Goal: Task Accomplishment & Management: Use online tool/utility

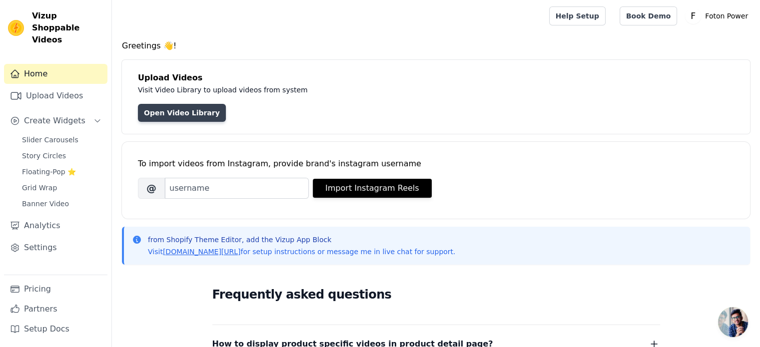
click at [172, 105] on link "Open Video Library" at bounding box center [182, 113] width 88 height 18
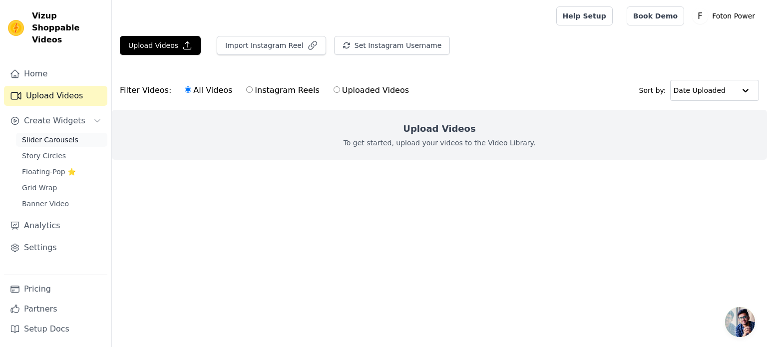
click at [64, 135] on span "Slider Carousels" at bounding box center [50, 140] width 56 height 10
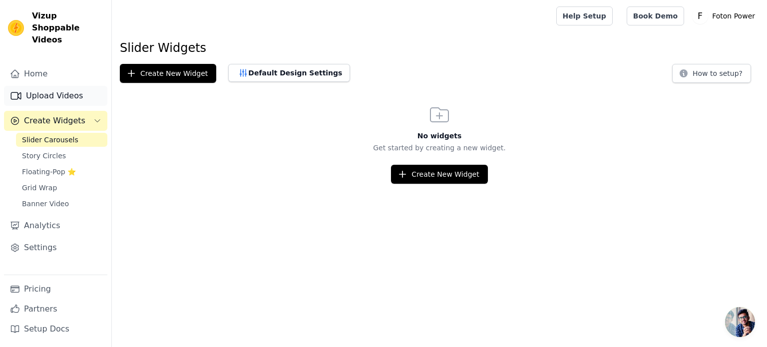
click at [52, 86] on link "Upload Videos" at bounding box center [55, 96] width 103 height 20
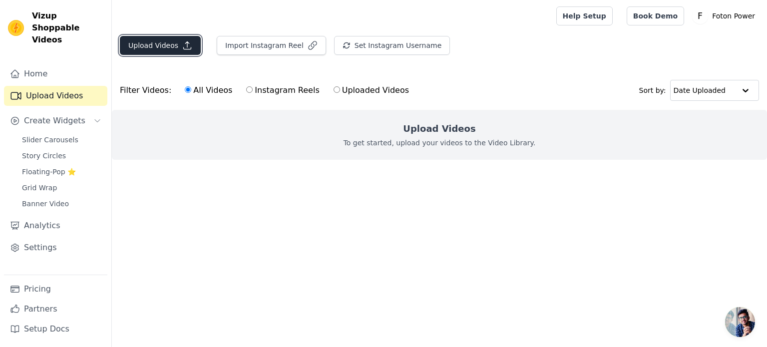
click at [170, 50] on button "Upload Videos" at bounding box center [160, 45] width 81 height 19
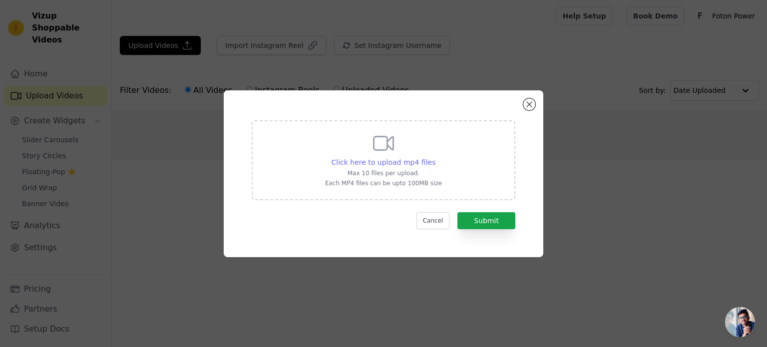
click at [392, 163] on span "Click here to upload mp4 files" at bounding box center [384, 162] width 104 height 8
click at [435, 157] on input "Click here to upload mp4 files Max 10 files per upload. Each MP4 files can be u…" at bounding box center [435, 157] width 0 height 0
click at [524, 101] on button "Close modal" at bounding box center [529, 104] width 12 height 12
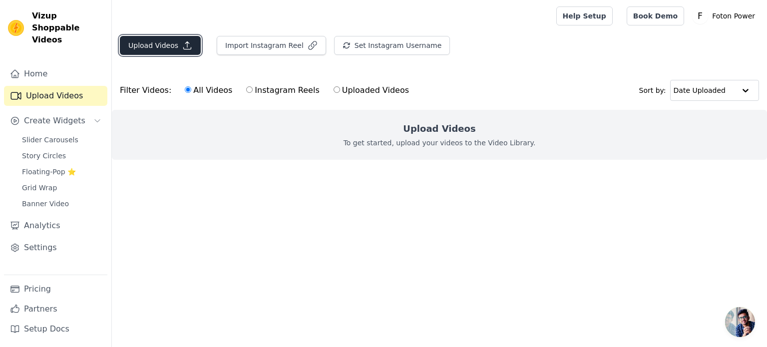
click at [169, 47] on button "Upload Videos" at bounding box center [160, 45] width 81 height 19
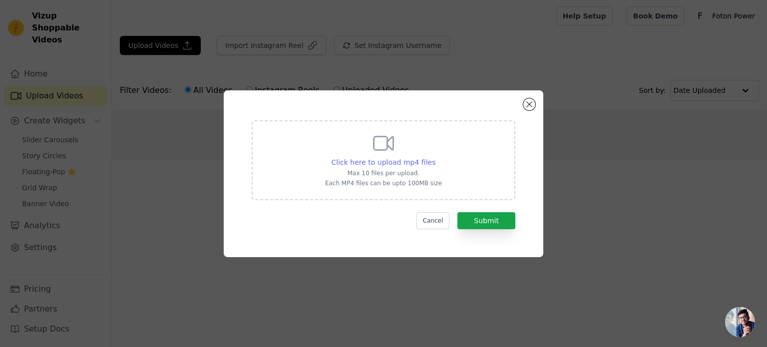
click at [428, 158] on span "Click here to upload mp4 files" at bounding box center [384, 162] width 104 height 8
click at [435, 157] on input "Click here to upload mp4 files Max 10 files per upload. Each MP4 files can be u…" at bounding box center [435, 157] width 0 height 0
click at [528, 103] on button "Close modal" at bounding box center [529, 104] width 12 height 12
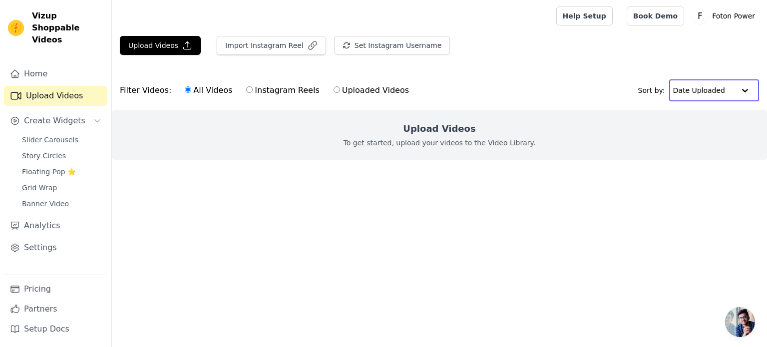
click at [698, 94] on input "text" at bounding box center [704, 90] width 62 height 20
click at [719, 91] on input "text" at bounding box center [704, 90] width 62 height 20
click at [398, 200] on html "Vizup Shoppable Videos Home Upload Videos Create Widgets Slider Carousels Story…" at bounding box center [383, 100] width 767 height 200
click at [222, 200] on html "Vizup Shoppable Videos Home Upload Videos Create Widgets Slider Carousels Story…" at bounding box center [383, 100] width 767 height 200
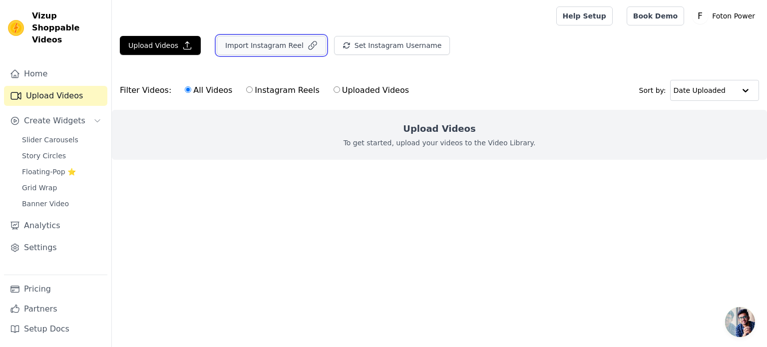
click at [278, 47] on button "Import Instagram Reel" at bounding box center [271, 45] width 109 height 19
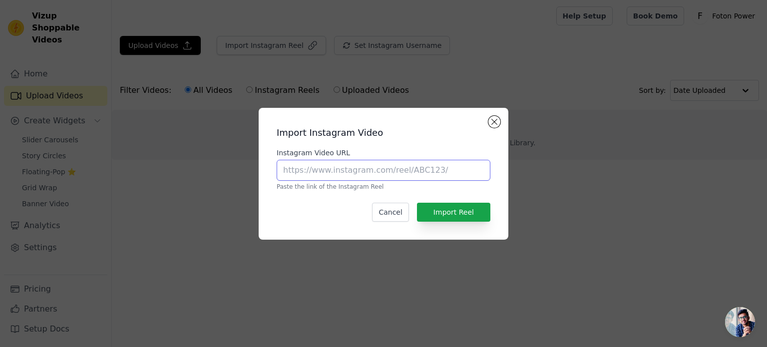
click at [358, 167] on input "Instagram Video URL" at bounding box center [384, 170] width 214 height 21
click at [491, 120] on button "Close modal" at bounding box center [494, 122] width 12 height 12
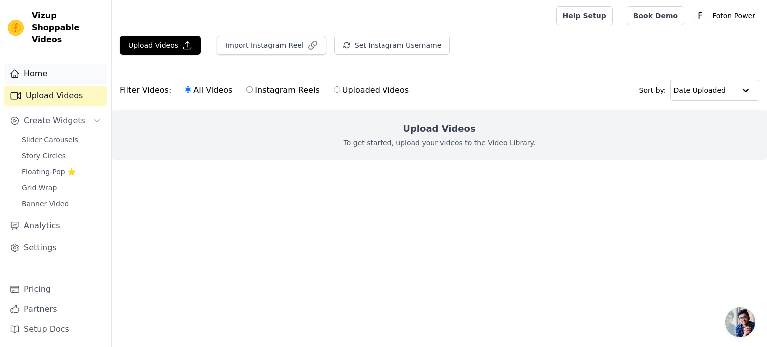
click at [63, 64] on link "Home" at bounding box center [55, 74] width 103 height 20
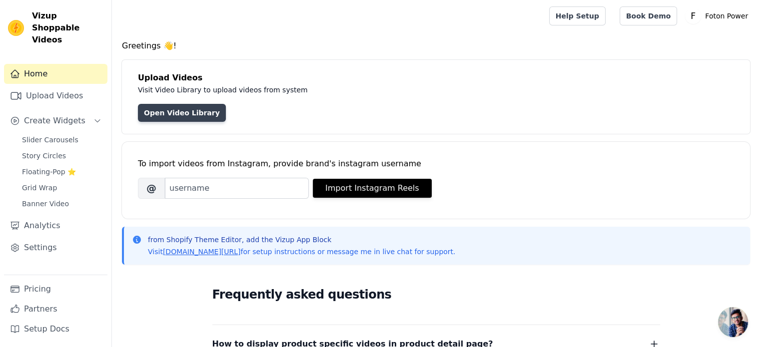
click at [185, 111] on link "Open Video Library" at bounding box center [182, 113] width 88 height 18
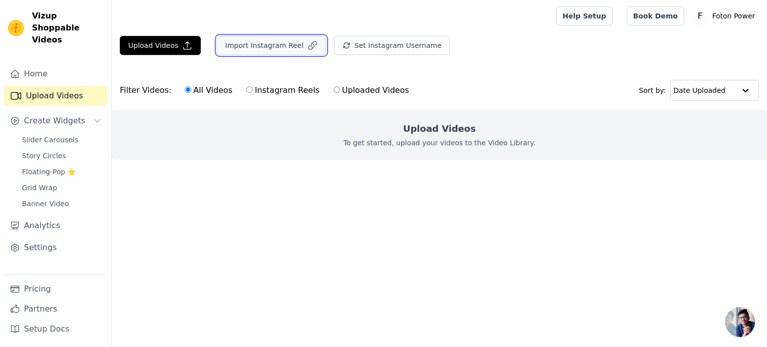
click at [257, 53] on button "Import Instagram Reel" at bounding box center [271, 45] width 109 height 19
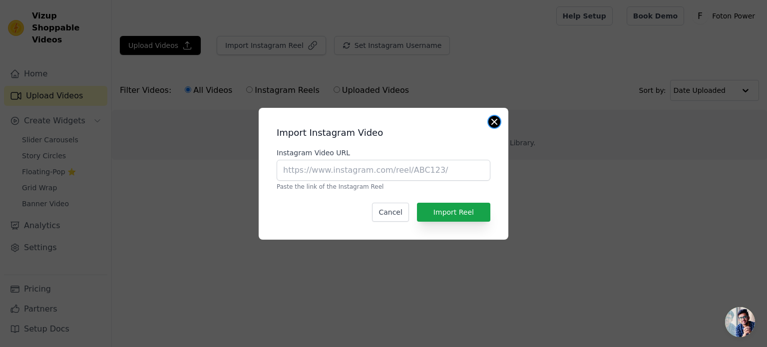
click at [489, 122] on button "Close modal" at bounding box center [494, 122] width 12 height 12
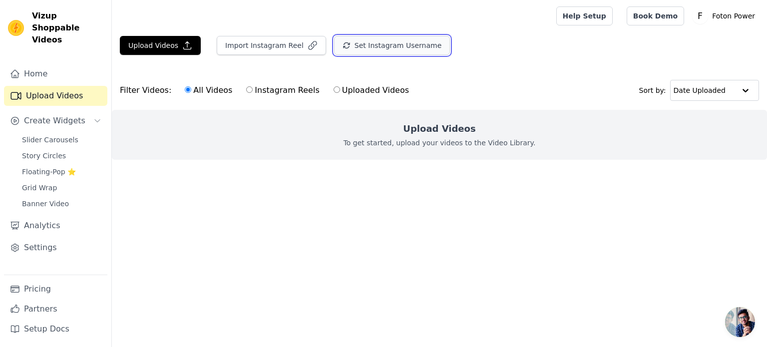
click at [408, 50] on button "Set Instagram Username" at bounding box center [392, 45] width 116 height 19
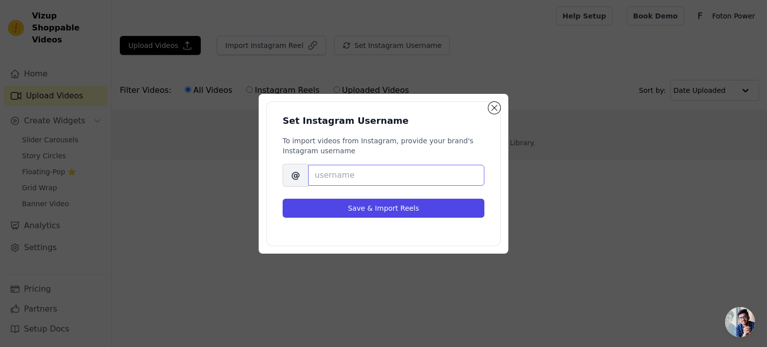
click at [363, 176] on input "Brand's Instagram Username" at bounding box center [396, 175] width 176 height 21
click at [376, 173] on input "Brand's Instagram Username" at bounding box center [396, 175] width 176 height 21
paste input "fotoncandle"
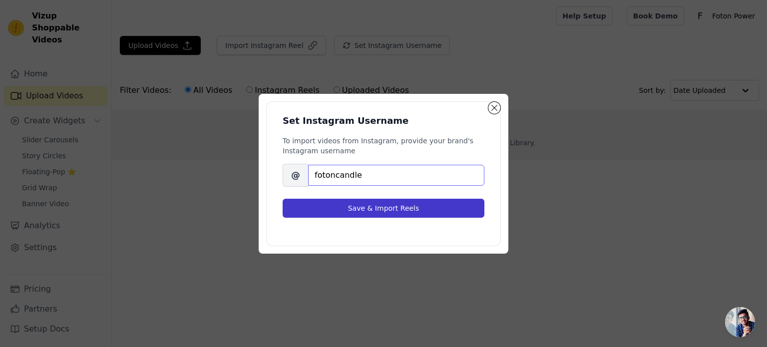
type input "fotoncandle"
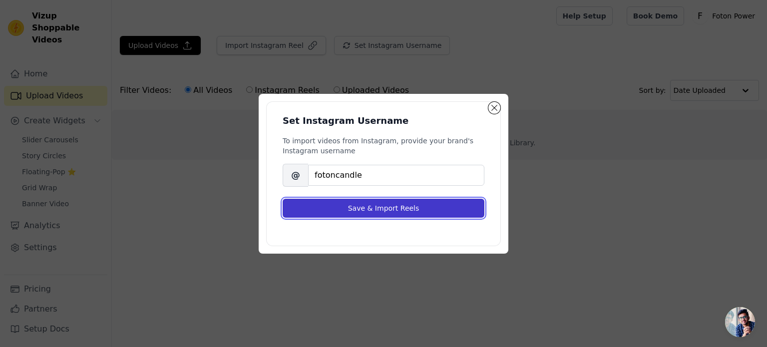
click at [377, 206] on button "Save & Import Reels" at bounding box center [384, 208] width 202 height 19
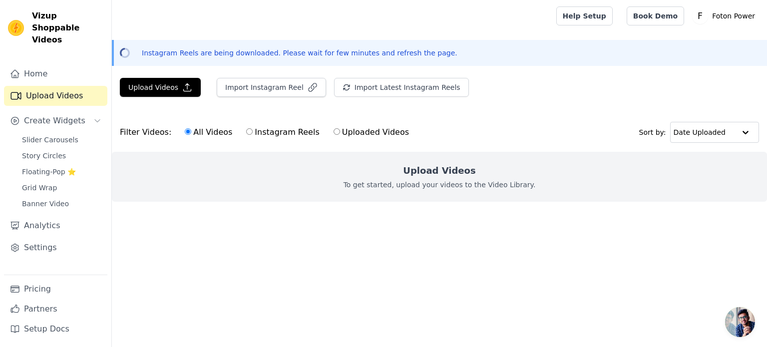
click at [354, 54] on p "Instagram Reels are being downloaded. Please wait for few minutes and refresh t…" at bounding box center [300, 53] width 316 height 10
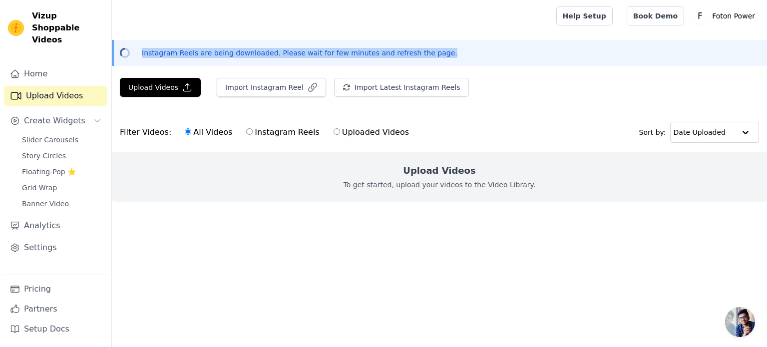
click at [354, 54] on p "Instagram Reels are being downloaded. Please wait for few minutes and refresh t…" at bounding box center [300, 53] width 316 height 10
click at [463, 57] on div "Instagram Reels are being downloaded. Please wait for few minutes and refresh t…" at bounding box center [440, 53] width 637 height 10
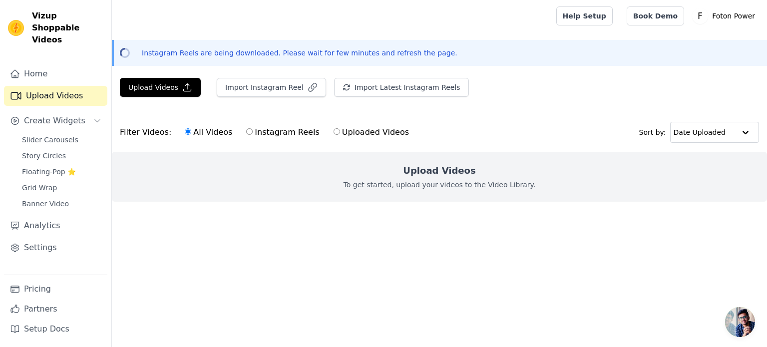
click at [252, 242] on html "Vizup Shoppable Videos Home Upload Videos Create Widgets Slider Carousels Story…" at bounding box center [383, 121] width 767 height 242
click at [54, 135] on span "Slider Carousels" at bounding box center [50, 140] width 56 height 10
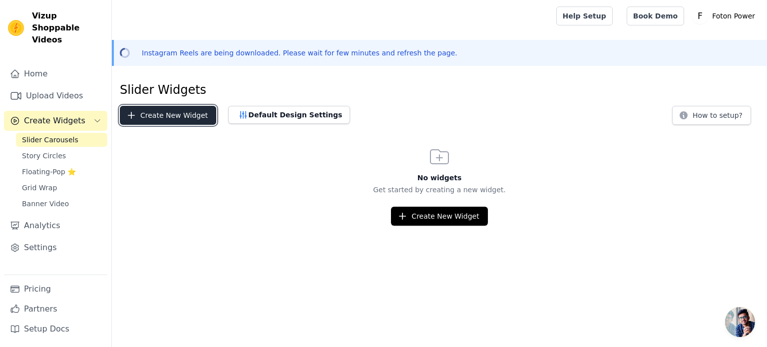
click at [174, 116] on button "Create New Widget" at bounding box center [168, 115] width 96 height 19
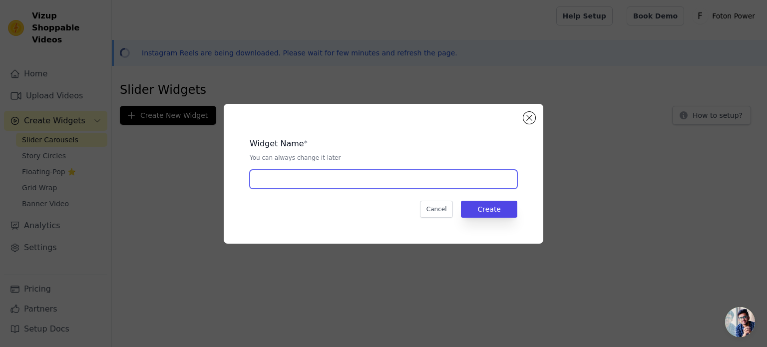
click at [344, 173] on input "text" at bounding box center [384, 179] width 268 height 19
type input "Reels"
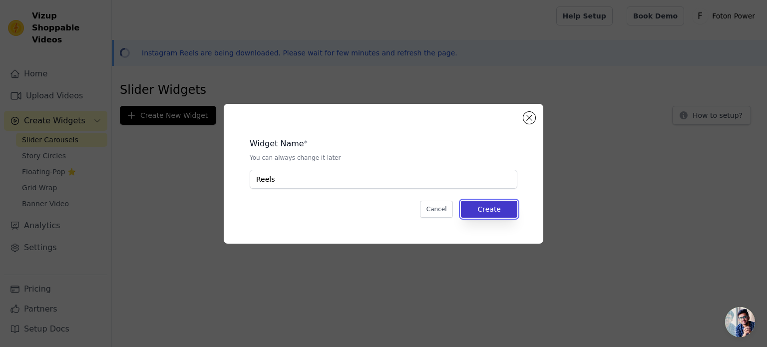
click at [507, 209] on button "Create" at bounding box center [489, 209] width 56 height 17
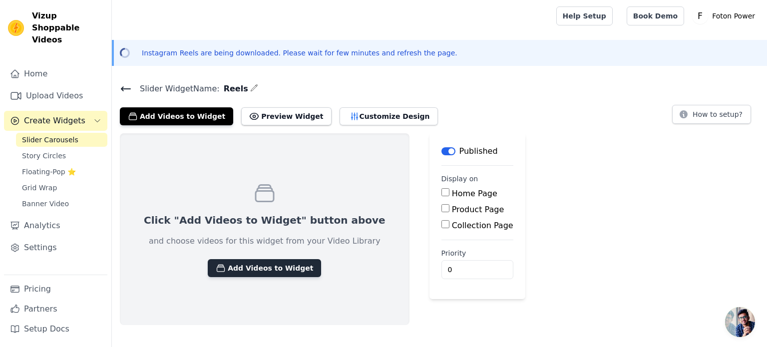
click at [246, 270] on button "Add Videos to Widget" at bounding box center [264, 268] width 113 height 18
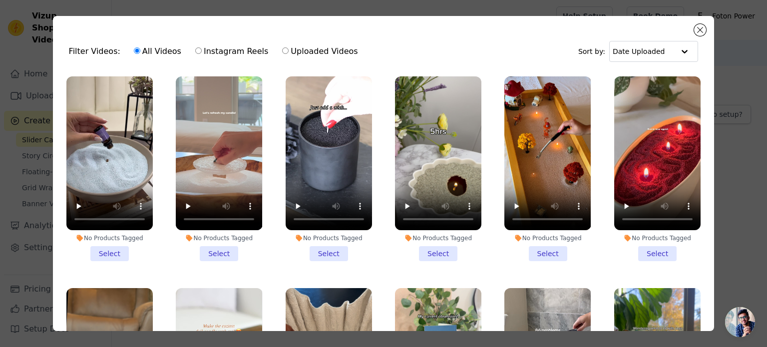
click at [116, 251] on li "No Products Tagged Select" at bounding box center [109, 168] width 86 height 185
click at [0, 0] on input "No Products Tagged Select" at bounding box center [0, 0] width 0 height 0
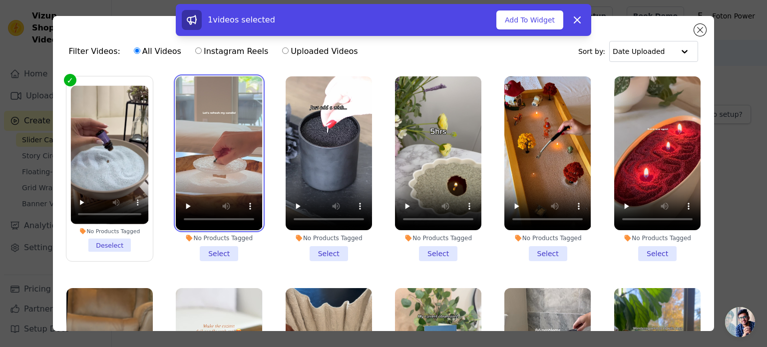
click at [215, 80] on video at bounding box center [219, 153] width 86 height 154
click at [210, 251] on li "No Products Tagged Select" at bounding box center [219, 168] width 86 height 185
click at [0, 0] on input "No Products Tagged Select" at bounding box center [0, 0] width 0 height 0
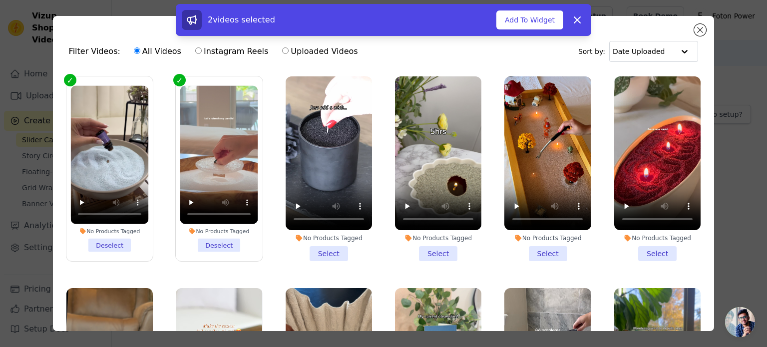
click at [312, 250] on li "No Products Tagged Select" at bounding box center [329, 168] width 86 height 185
click at [0, 0] on input "No Products Tagged Select" at bounding box center [0, 0] width 0 height 0
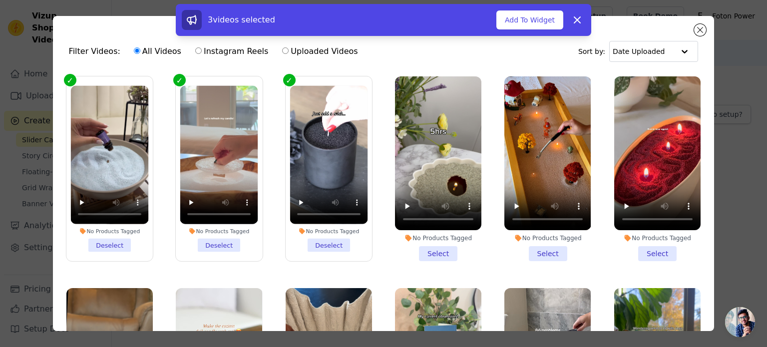
click at [429, 253] on li "No Products Tagged Select" at bounding box center [438, 168] width 86 height 185
click at [0, 0] on input "No Products Tagged Select" at bounding box center [0, 0] width 0 height 0
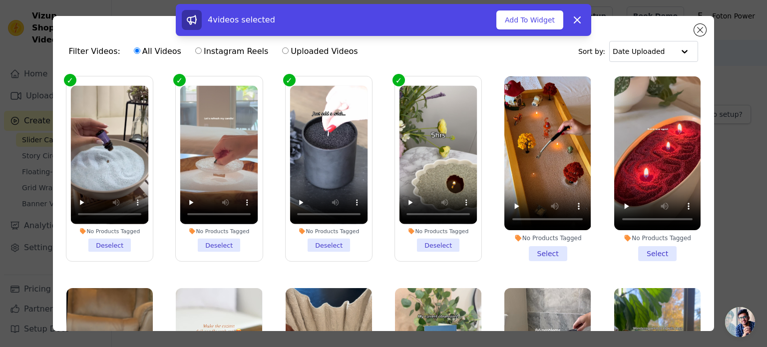
click at [531, 255] on li "No Products Tagged Select" at bounding box center [547, 168] width 86 height 185
click at [641, 247] on li "No Products Tagged Select" at bounding box center [657, 168] width 86 height 185
click at [0, 0] on input "No Products Tagged Select" at bounding box center [0, 0] width 0 height 0
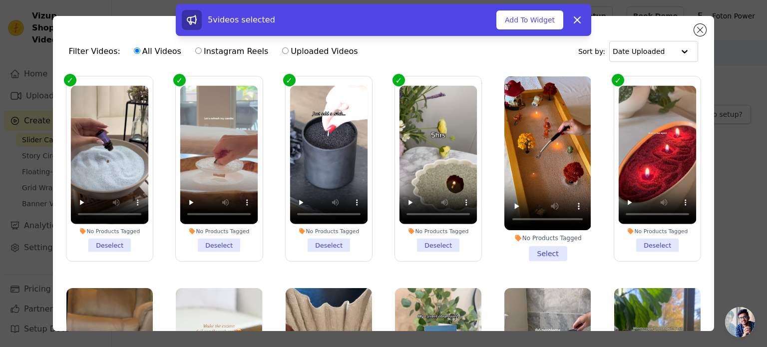
click at [543, 253] on li "No Products Tagged Select" at bounding box center [547, 168] width 86 height 185
click at [0, 0] on input "No Products Tagged Select" at bounding box center [0, 0] width 0 height 0
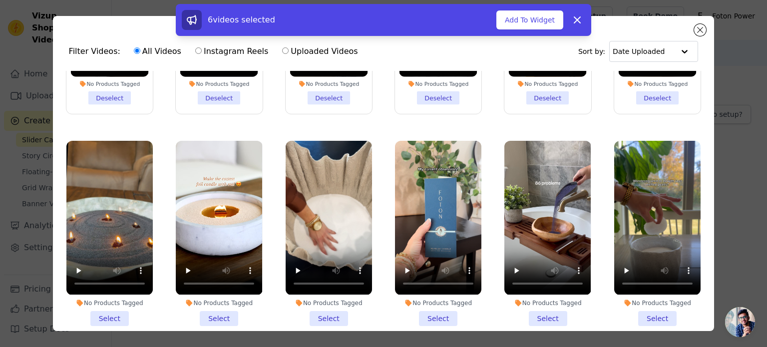
scroll to position [150, 0]
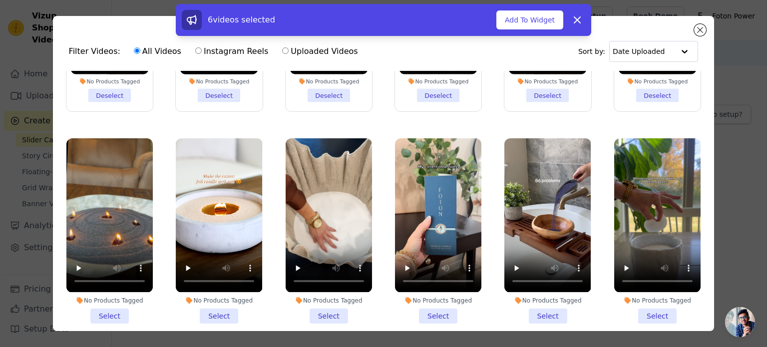
click at [102, 309] on li "No Products Tagged Select" at bounding box center [109, 230] width 86 height 185
click at [0, 0] on input "No Products Tagged Select" at bounding box center [0, 0] width 0 height 0
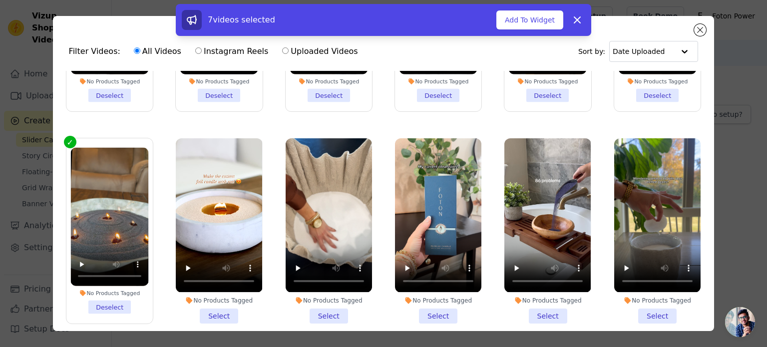
click at [216, 307] on li "No Products Tagged Select" at bounding box center [219, 230] width 86 height 185
click at [0, 0] on input "No Products Tagged Select" at bounding box center [0, 0] width 0 height 0
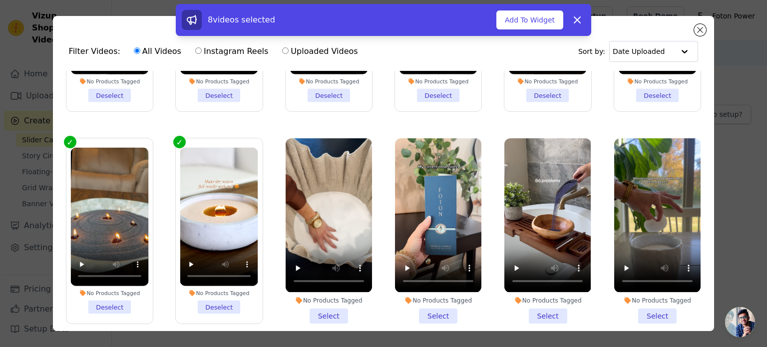
click at [316, 307] on li "No Products Tagged Select" at bounding box center [329, 230] width 86 height 185
click at [0, 0] on input "No Products Tagged Select" at bounding box center [0, 0] width 0 height 0
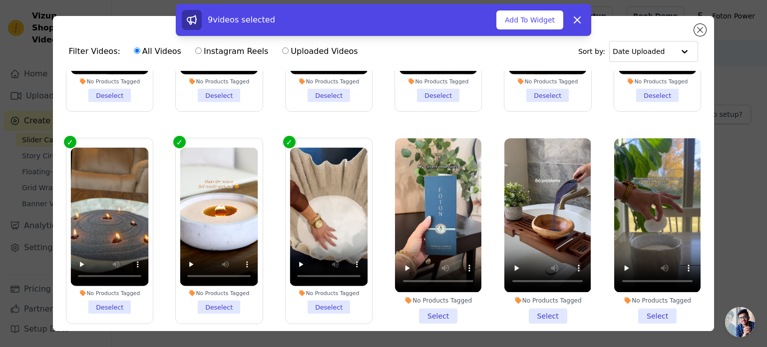
click at [423, 307] on li "No Products Tagged Select" at bounding box center [438, 230] width 86 height 185
click at [0, 0] on input "No Products Tagged Select" at bounding box center [0, 0] width 0 height 0
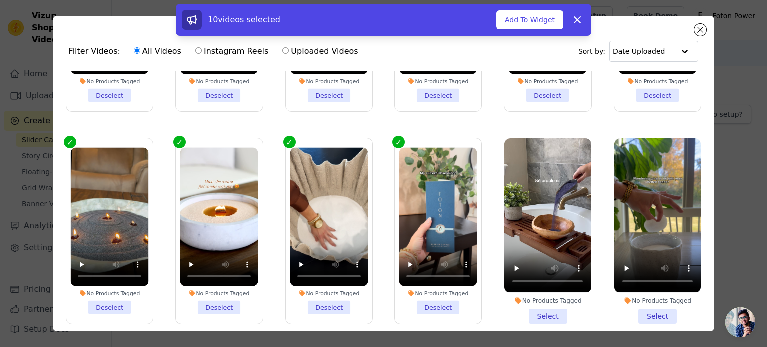
click at [530, 303] on li "No Products Tagged Select" at bounding box center [547, 230] width 86 height 185
click at [0, 0] on input "No Products Tagged Select" at bounding box center [0, 0] width 0 height 0
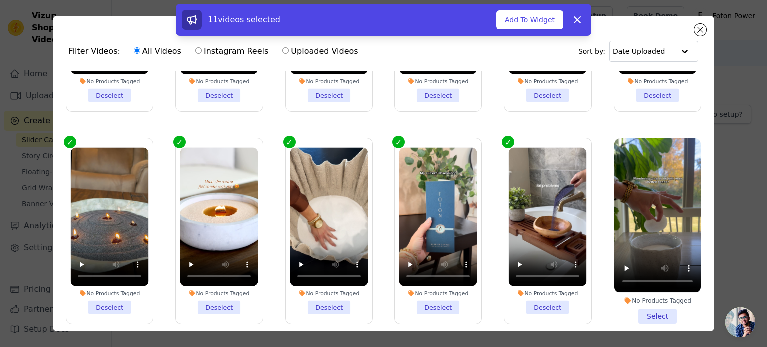
click at [641, 306] on li "No Products Tagged Select" at bounding box center [657, 230] width 86 height 185
click at [0, 0] on input "No Products Tagged Select" at bounding box center [0, 0] width 0 height 0
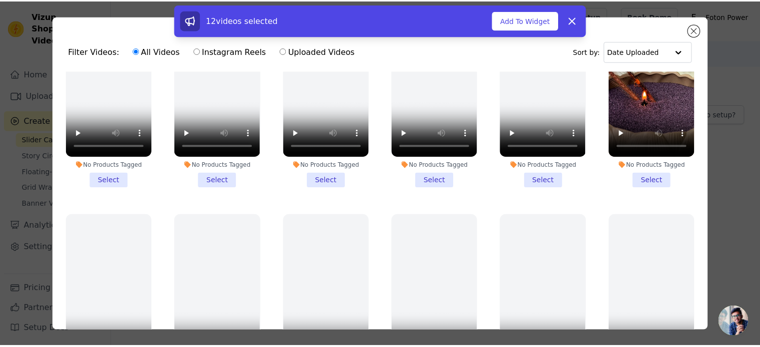
scroll to position [499, 0]
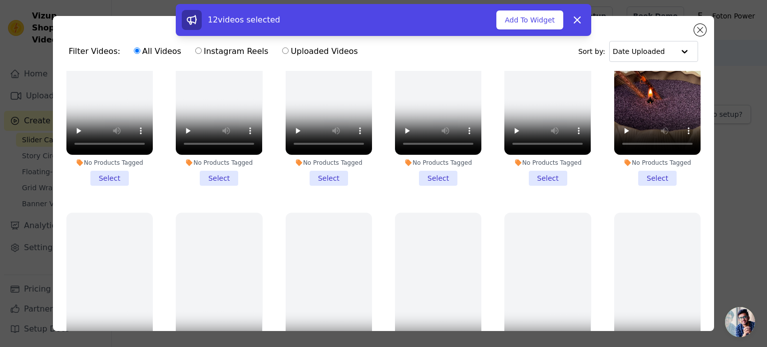
click at [651, 161] on li "No Products Tagged Select" at bounding box center [657, 93] width 86 height 185
click at [0, 0] on input "No Products Tagged Select" at bounding box center [0, 0] width 0 height 0
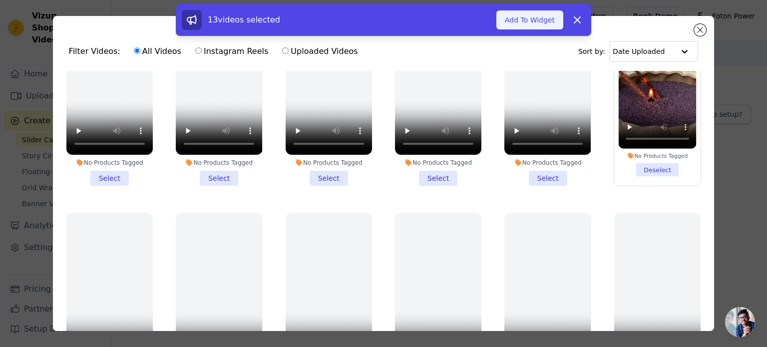
click at [545, 25] on button "Add To Widget" at bounding box center [529, 19] width 67 height 19
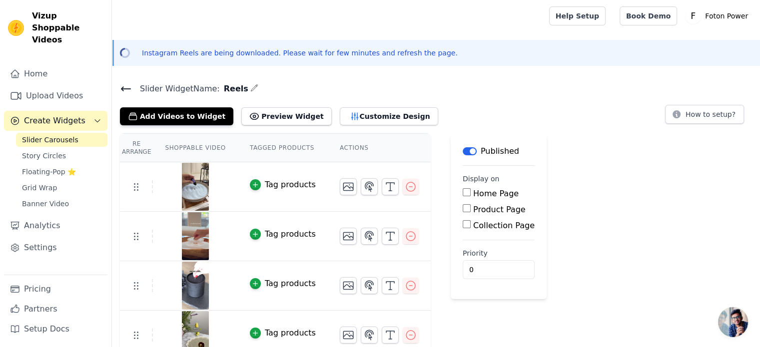
click at [462, 194] on input "Home Page" at bounding box center [466, 192] width 8 height 8
checkbox input "true"
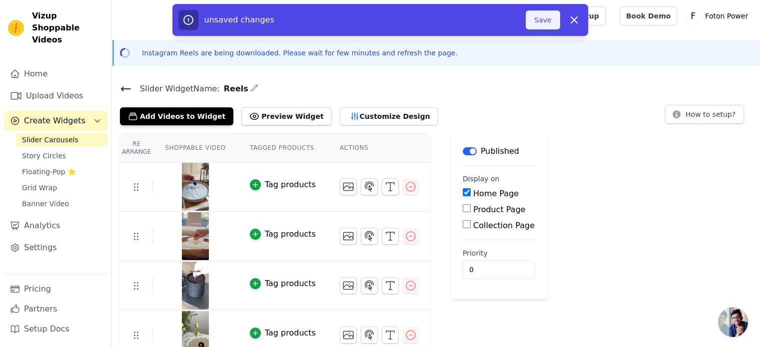
click at [542, 22] on button "Save" at bounding box center [542, 19] width 34 height 19
